Goal: Task Accomplishment & Management: Manage account settings

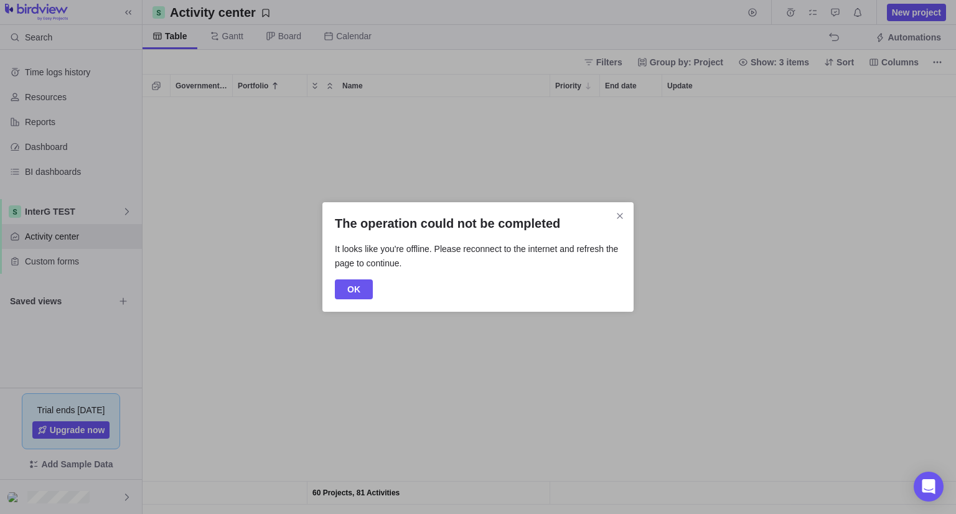
scroll to position [407, 804]
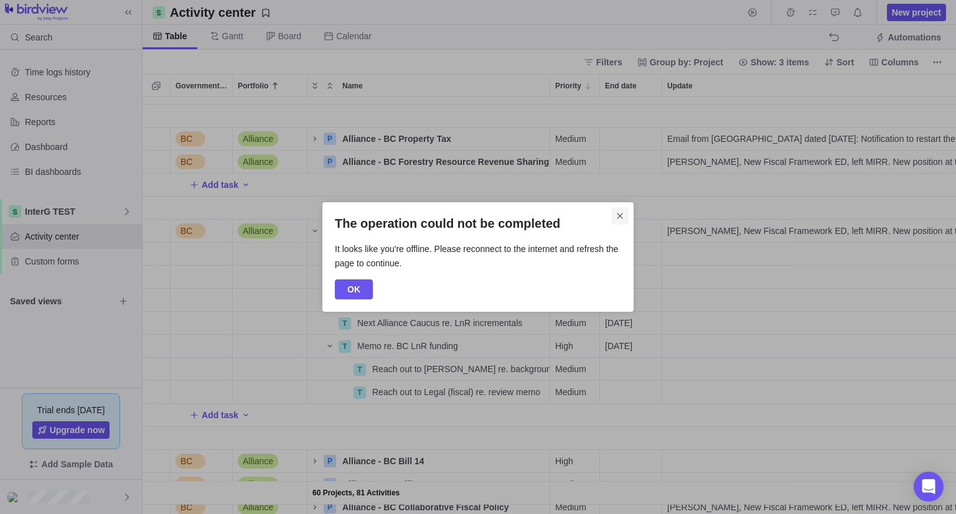
click at [621, 215] on icon "Close" at bounding box center [620, 216] width 10 height 10
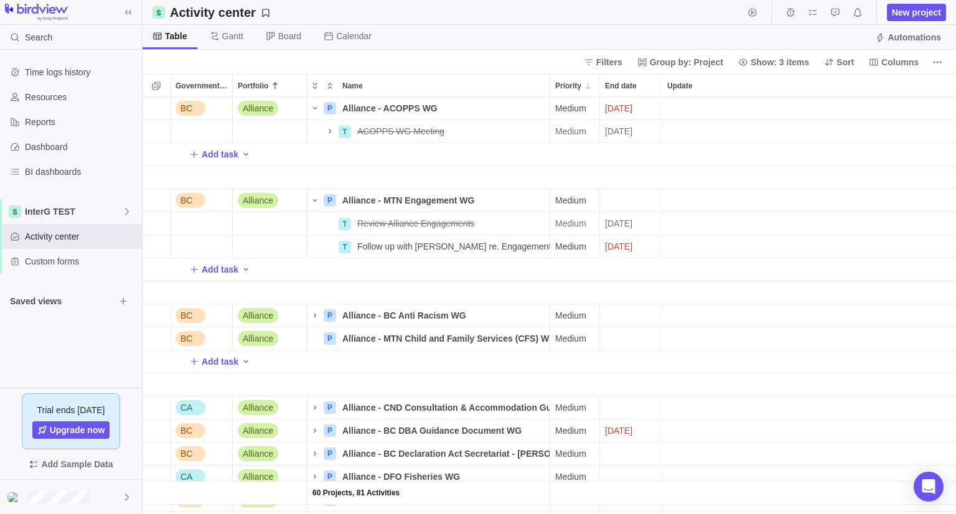
scroll to position [10, 10]
click at [83, 429] on span "Upgrade now" at bounding box center [77, 430] width 55 height 12
